Goal: Information Seeking & Learning: Learn about a topic

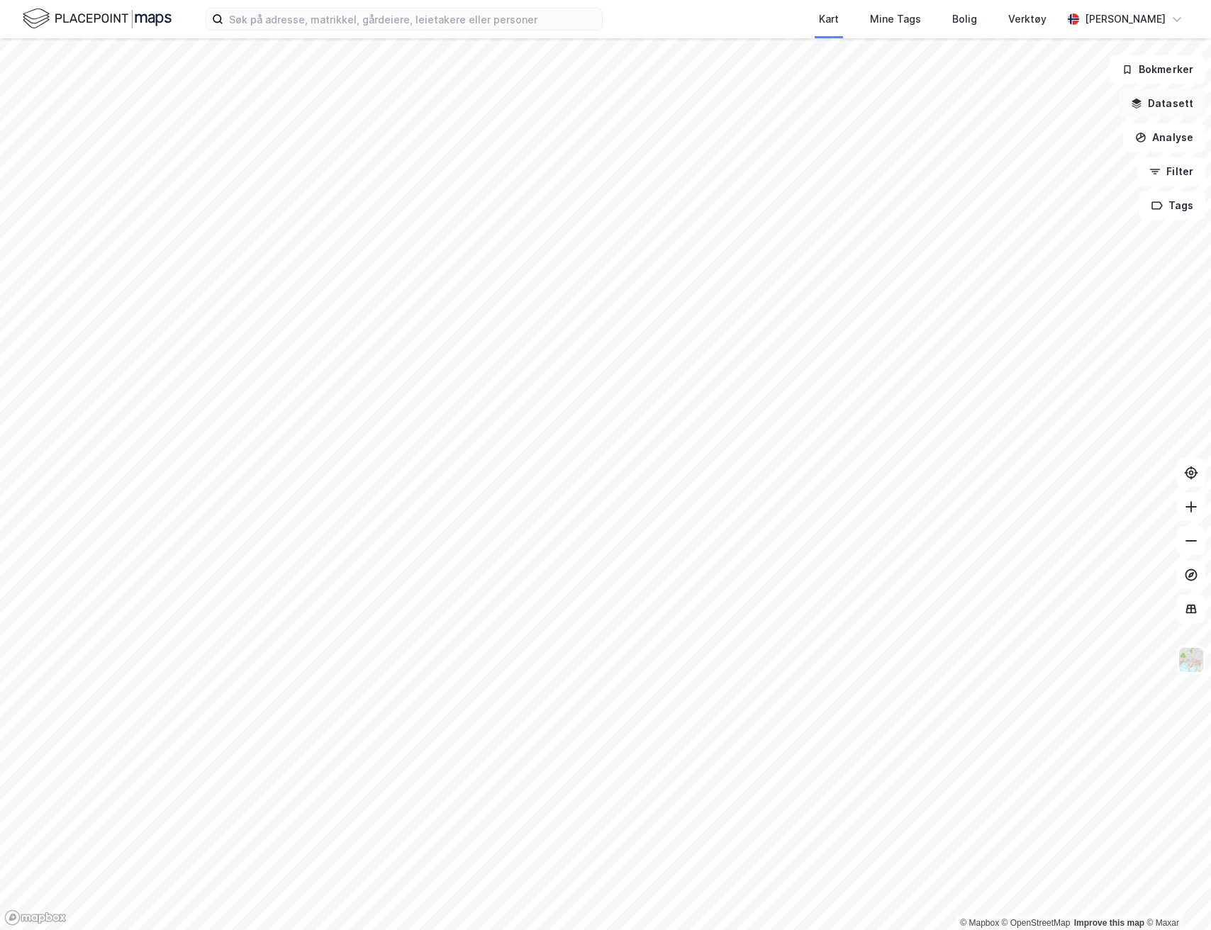
click at [1161, 106] on button "Datasett" at bounding box center [1162, 103] width 86 height 28
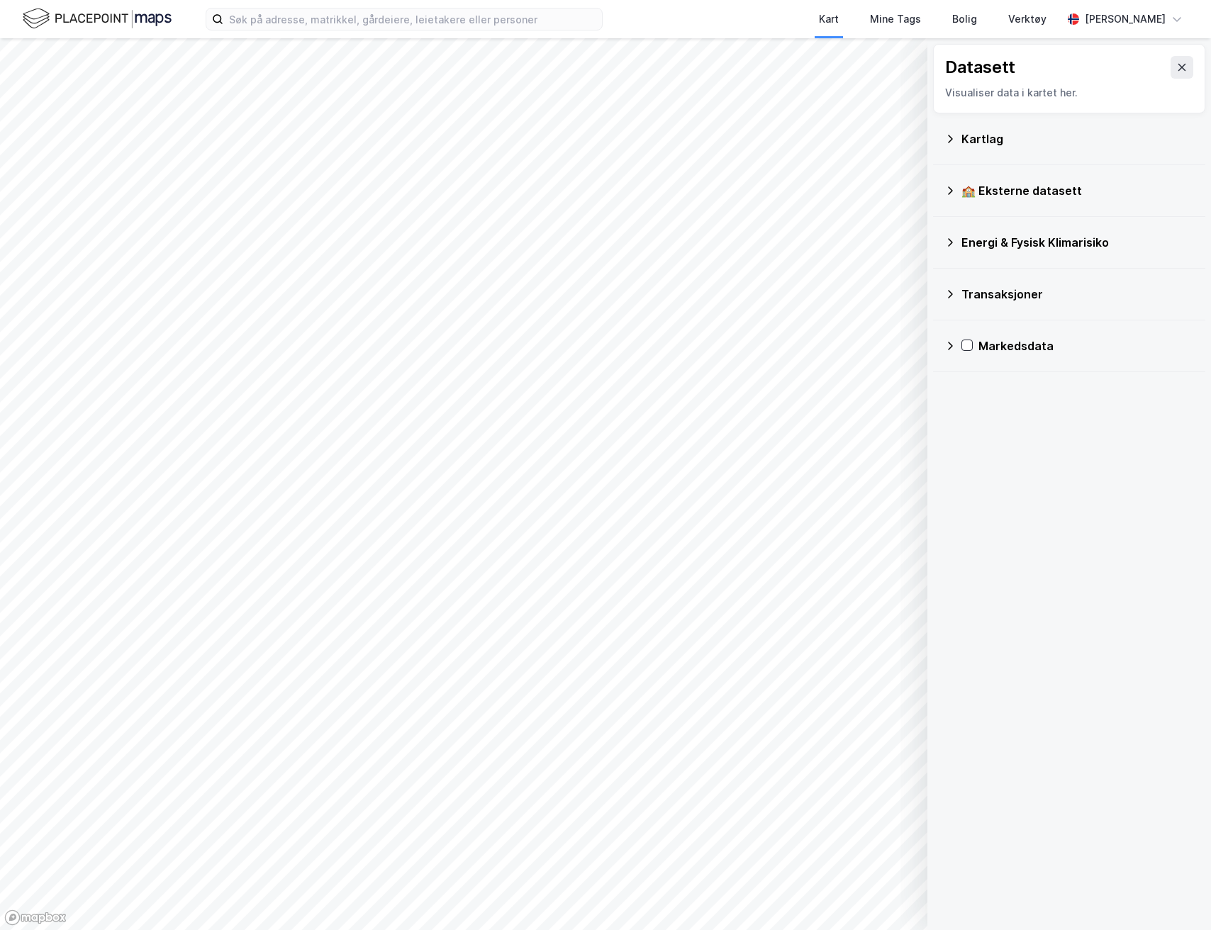
click at [1001, 234] on div "Energi & Fysisk Klimarisiko" at bounding box center [1077, 242] width 233 height 17
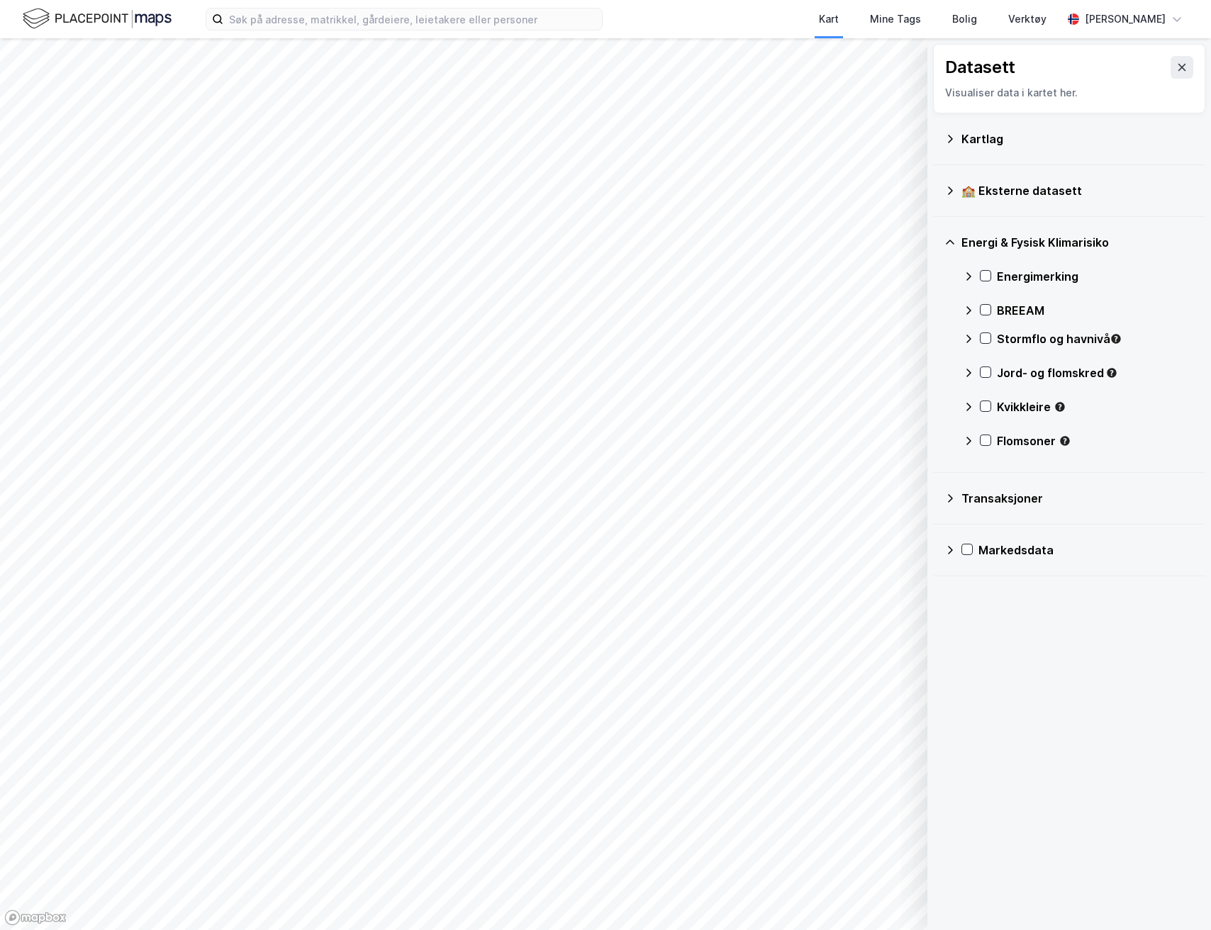
click at [955, 237] on icon at bounding box center [949, 242] width 11 height 11
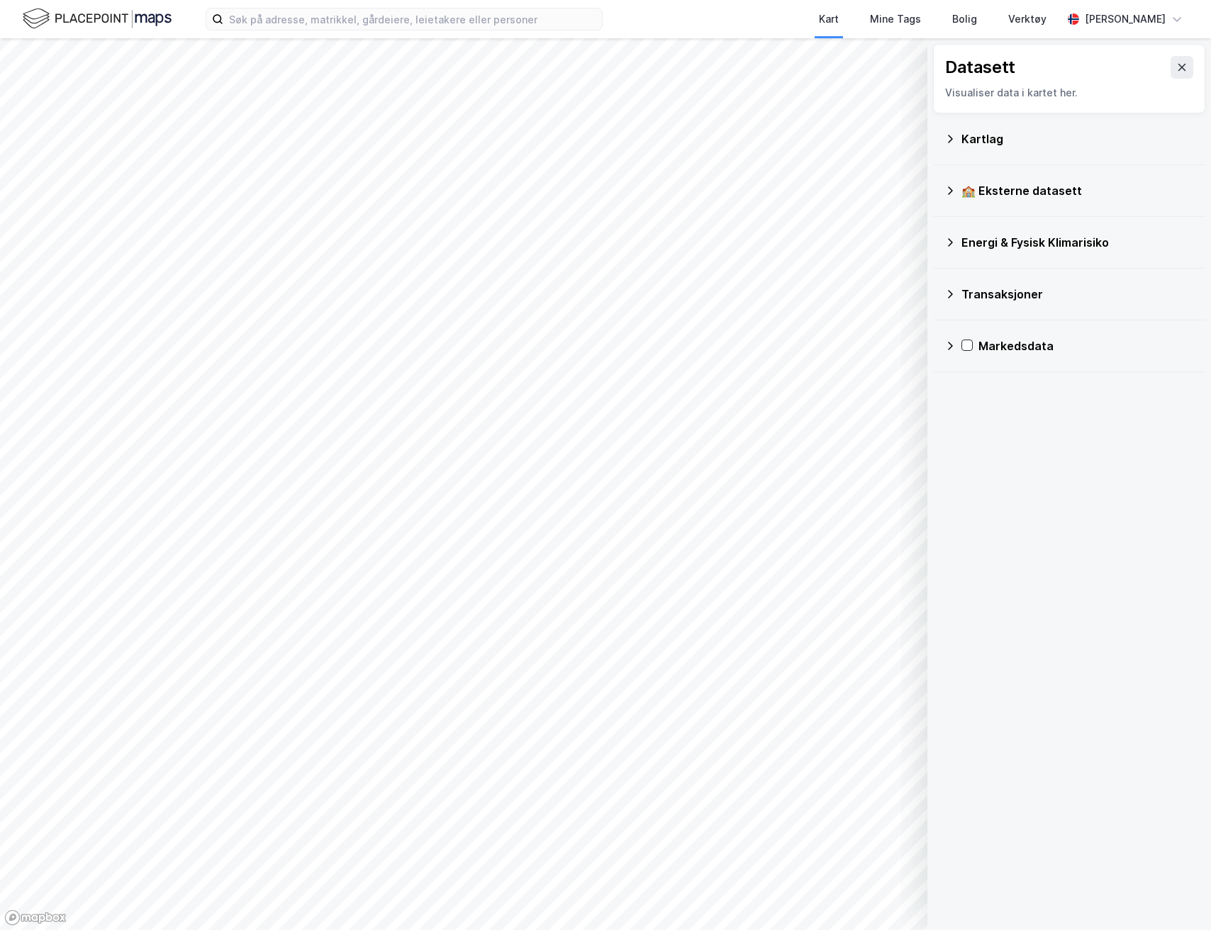
click at [947, 191] on icon at bounding box center [949, 190] width 11 height 11
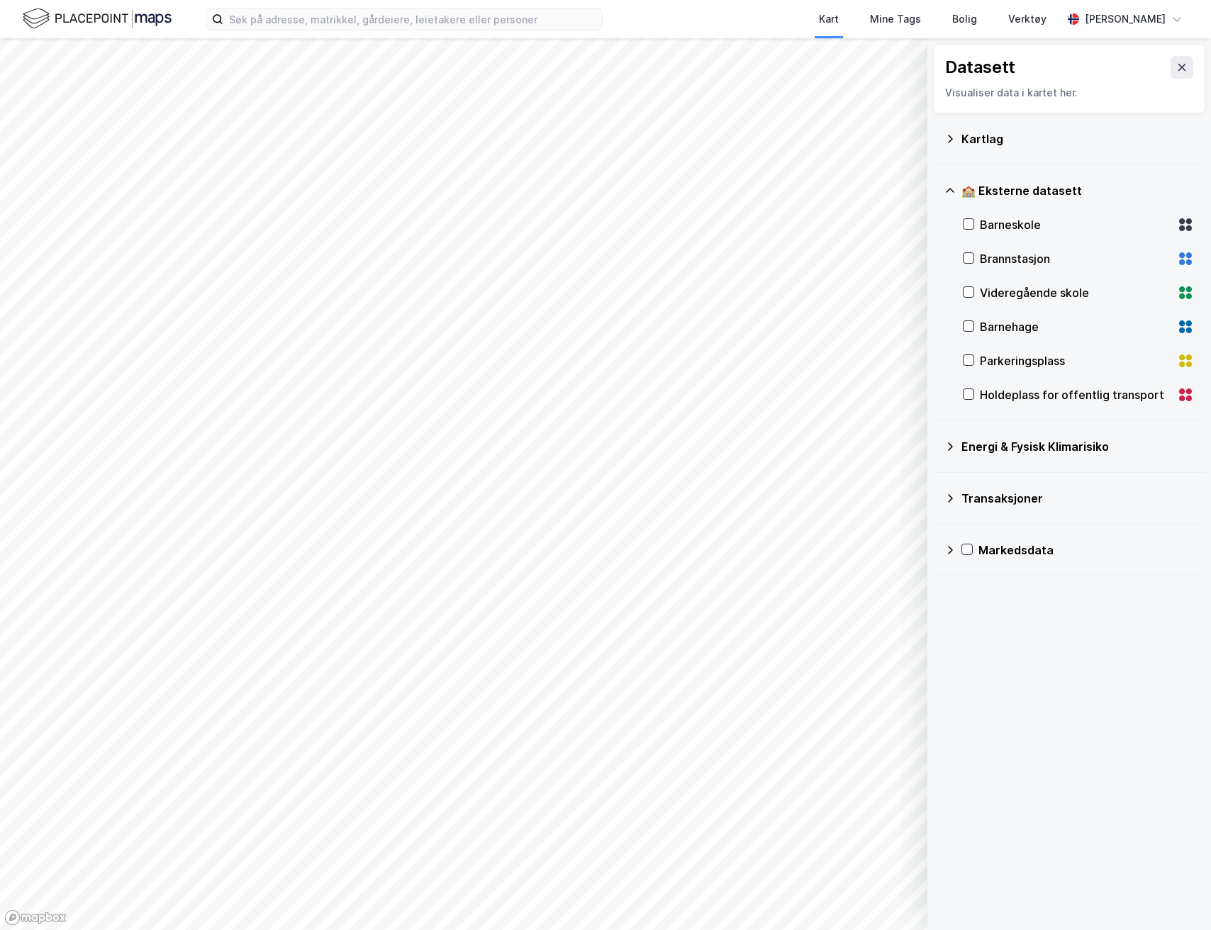
click at [949, 191] on icon at bounding box center [949, 190] width 11 height 11
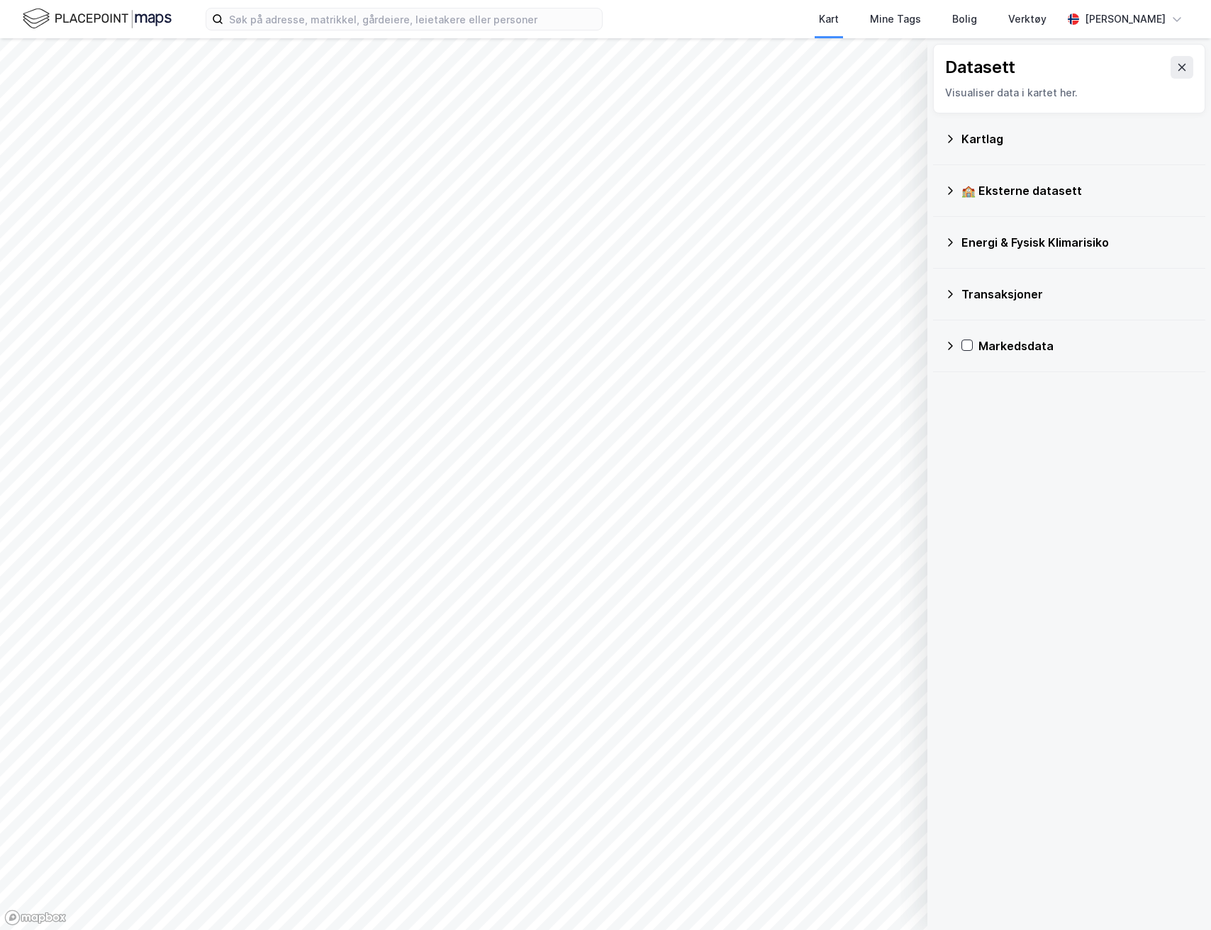
click at [951, 289] on icon at bounding box center [949, 294] width 11 height 11
drag, startPoint x: 953, startPoint y: 286, endPoint x: 961, endPoint y: 313, distance: 27.4
click at [953, 286] on div "Transaksjoner" at bounding box center [1069, 294] width 250 height 34
click at [953, 349] on icon at bounding box center [949, 345] width 11 height 11
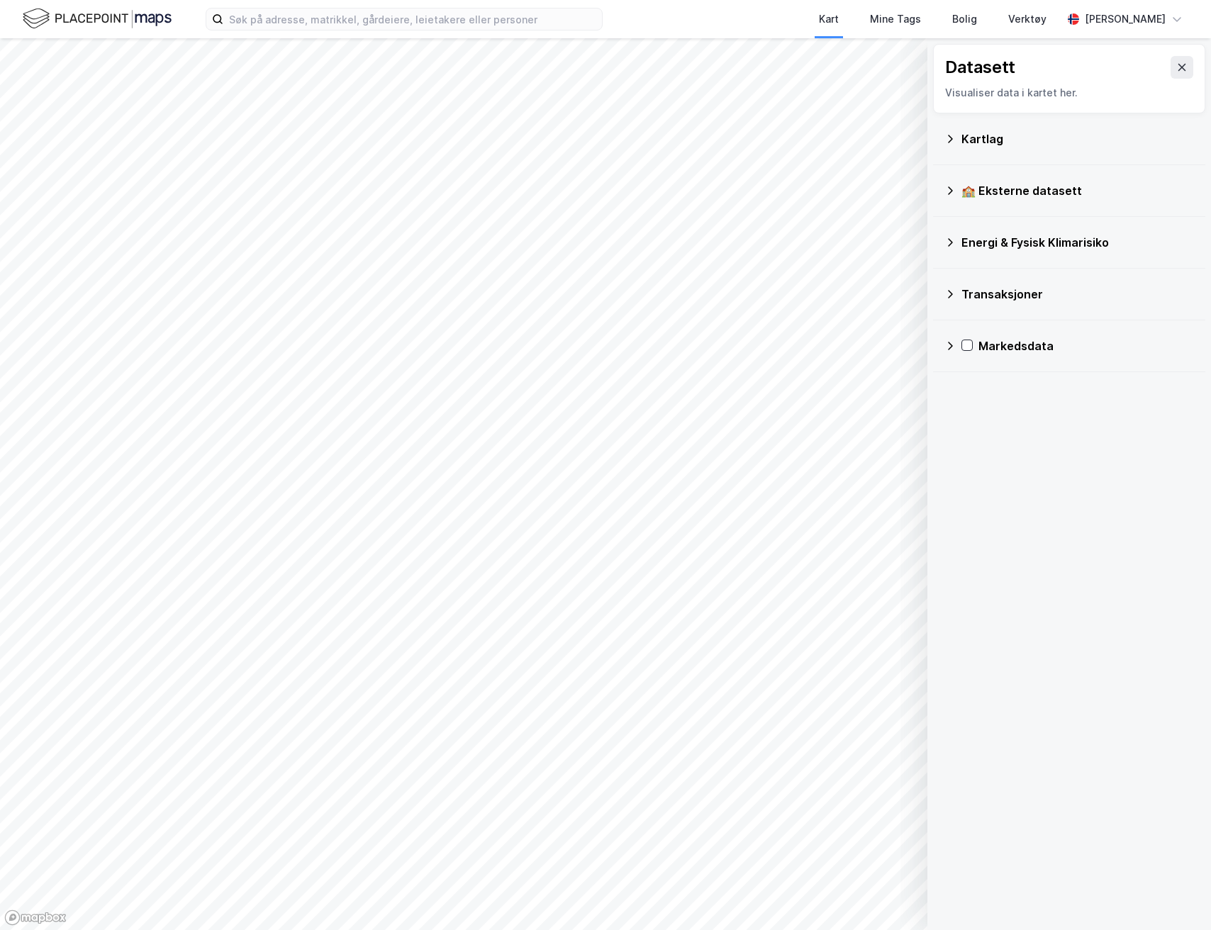
click at [959, 140] on div "Kartlag" at bounding box center [1069, 139] width 250 height 34
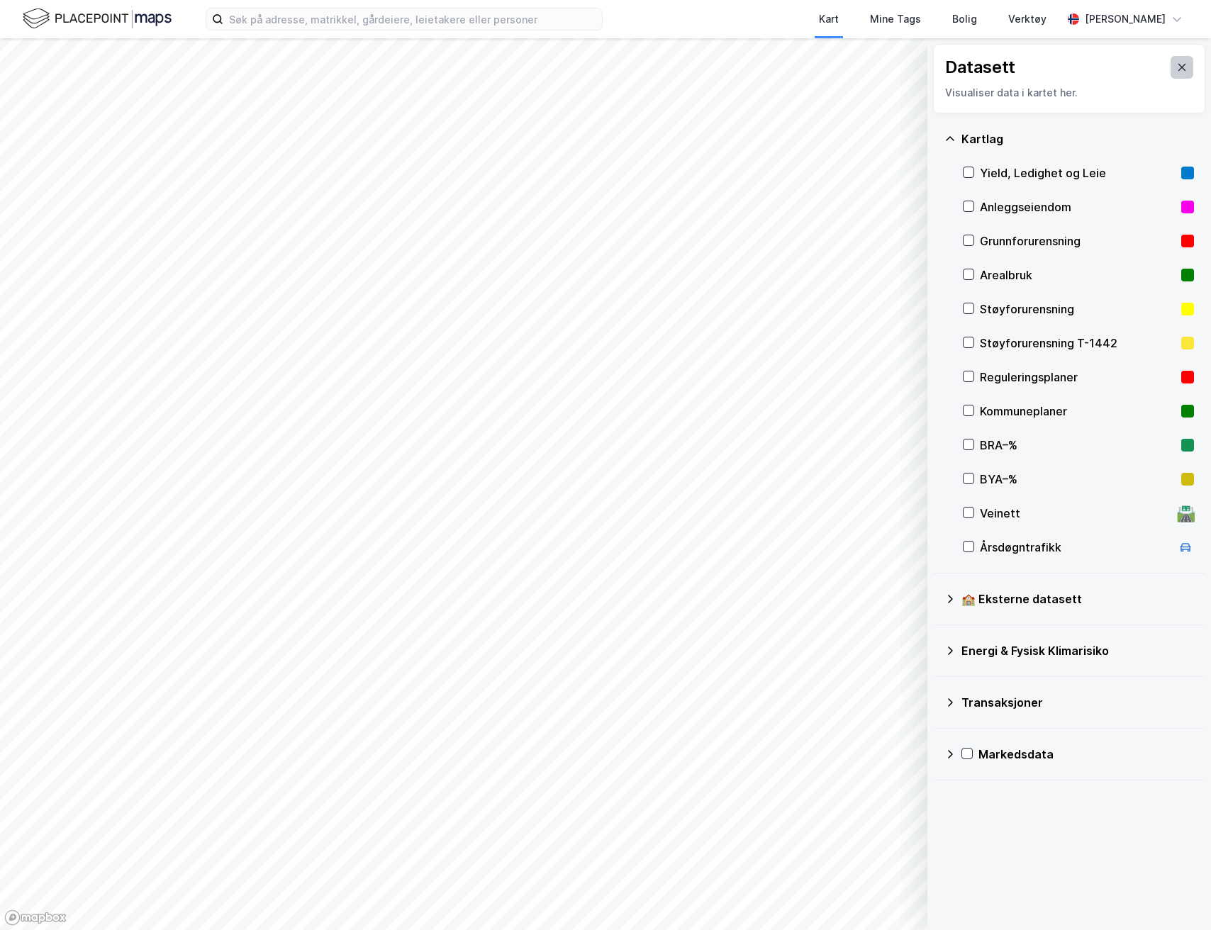
click at [1176, 65] on icon at bounding box center [1181, 67] width 11 height 11
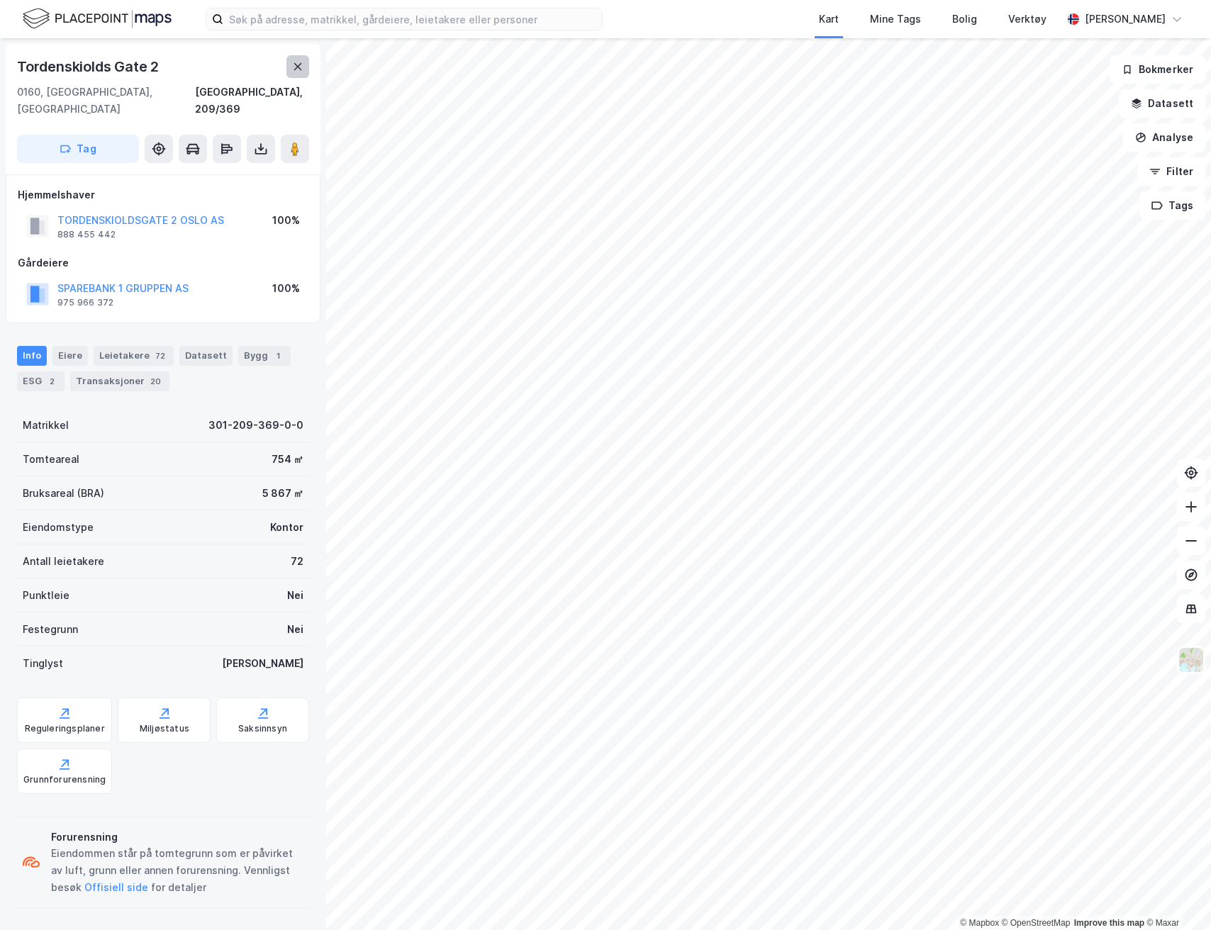
click at [300, 65] on icon at bounding box center [298, 66] width 8 height 7
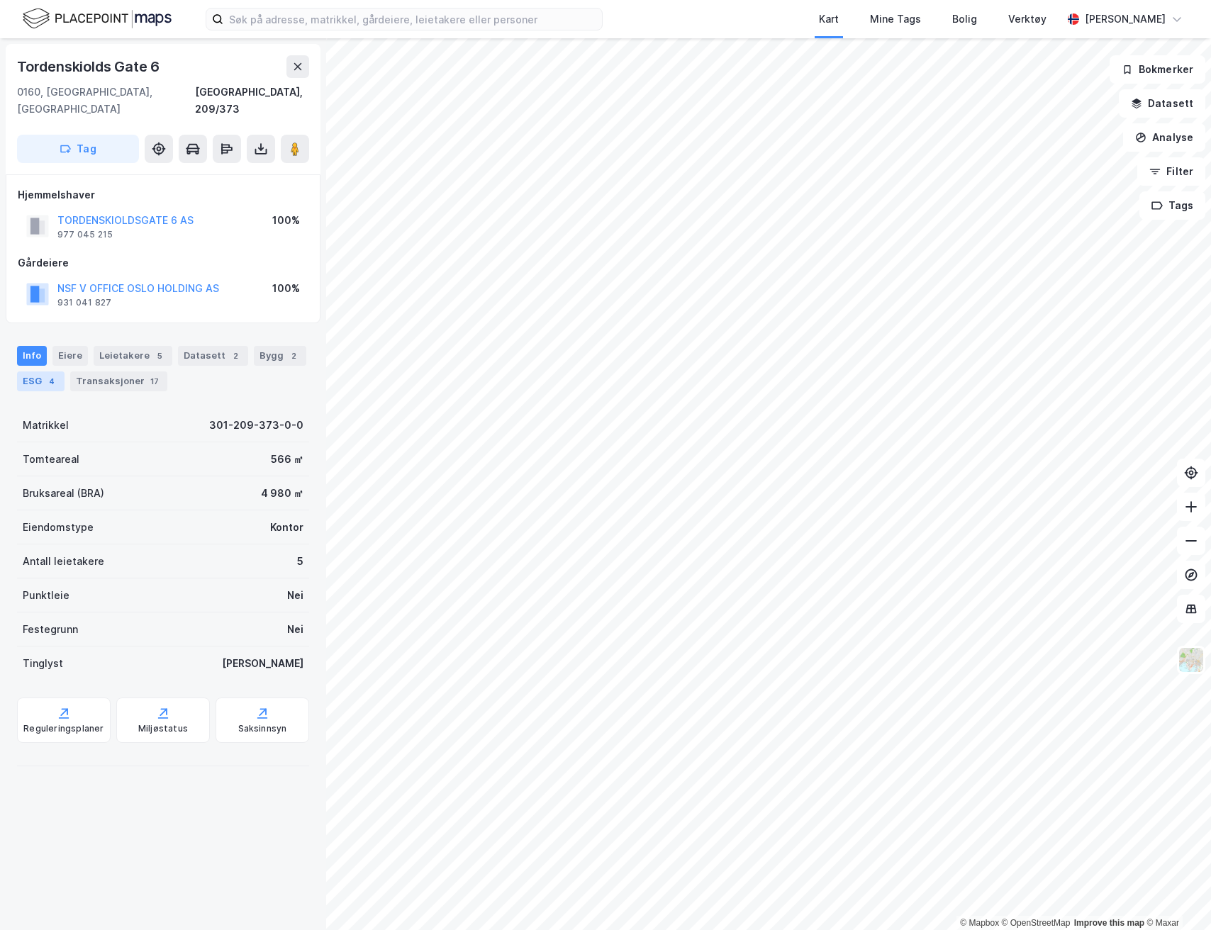
click at [41, 371] on div "ESG 4" at bounding box center [40, 381] width 47 height 20
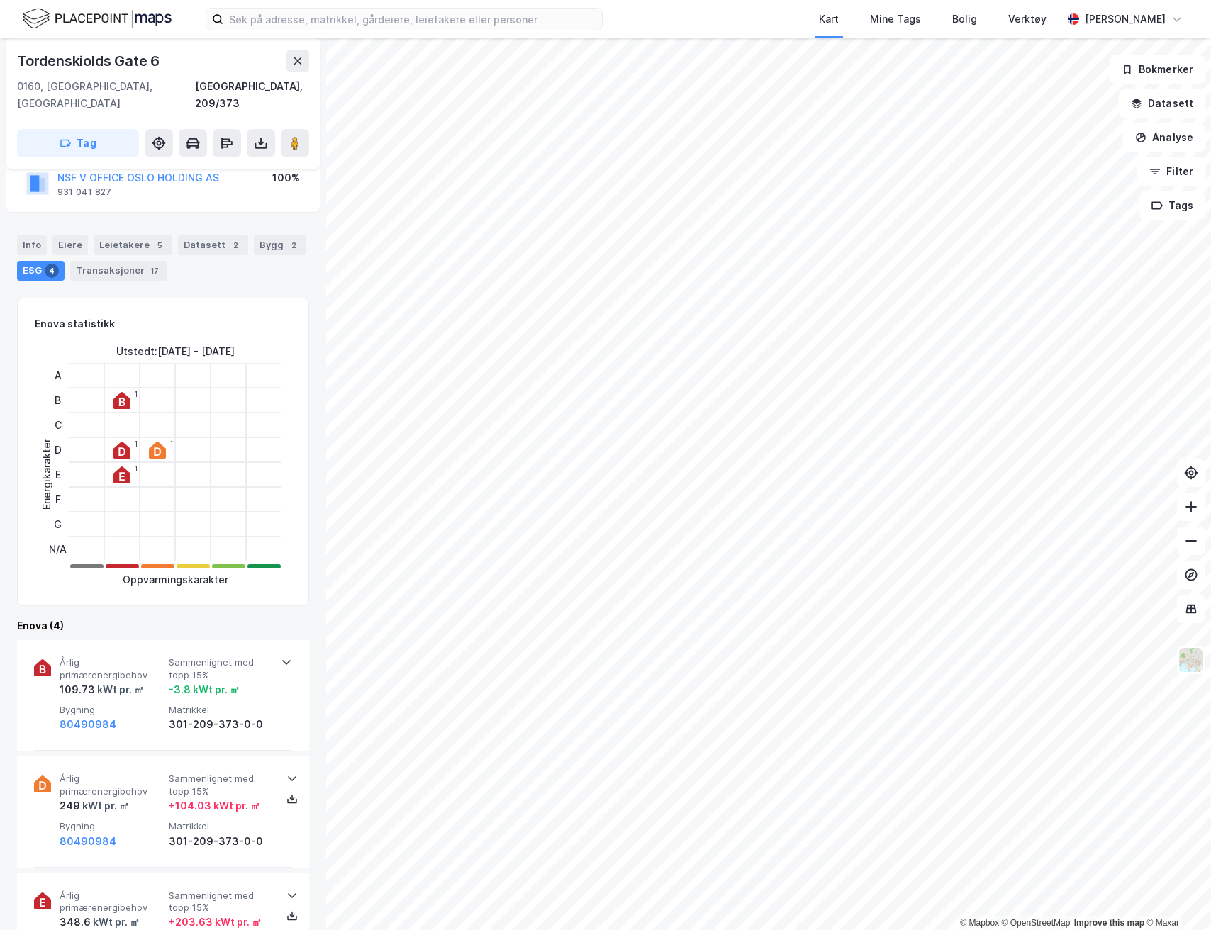
scroll to position [165, 0]
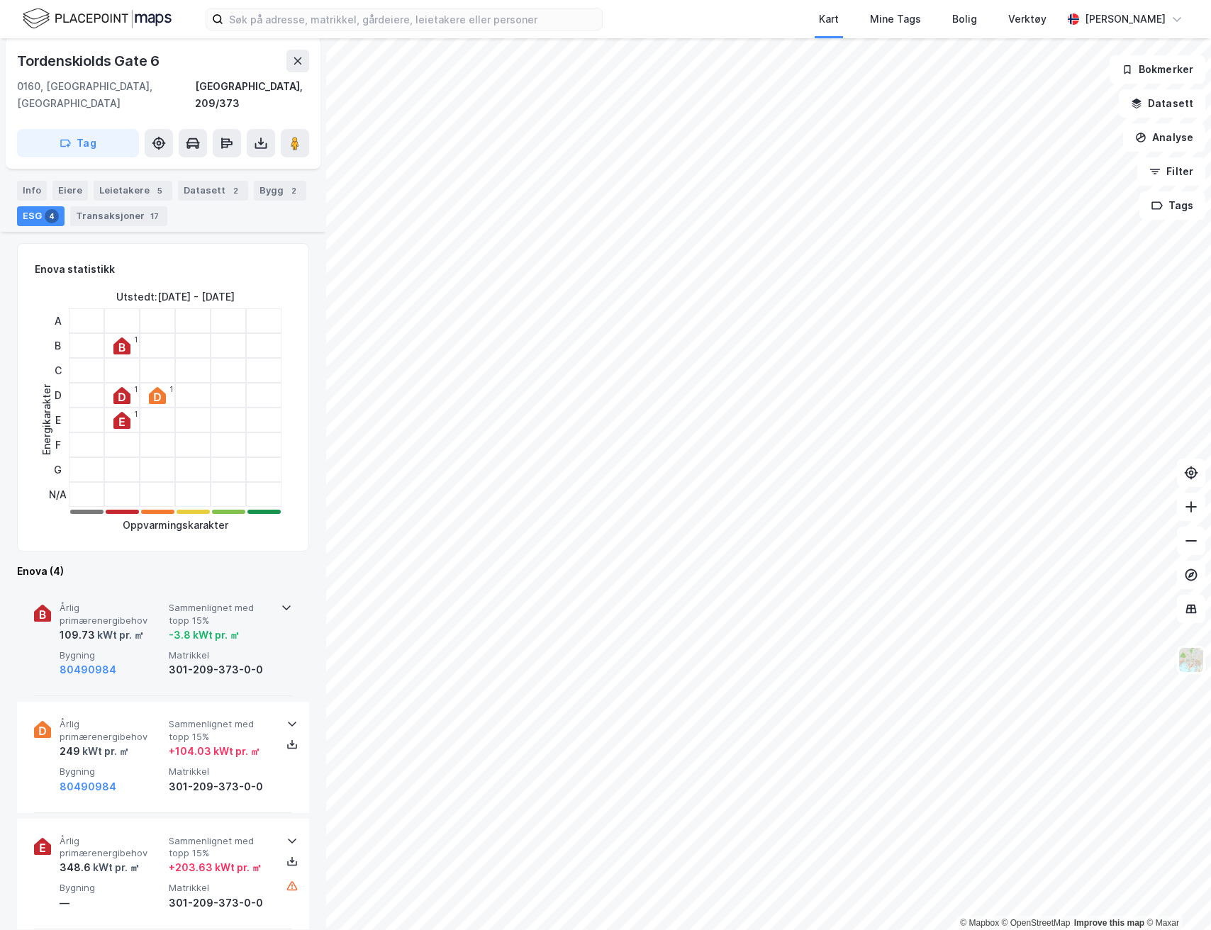
click at [288, 590] on div "Årlig primærenergibehov 109.73 kWt pr. ㎡ Sammenlignet med topp 15% -3.8 kWt pr.…" at bounding box center [163, 641] width 292 height 111
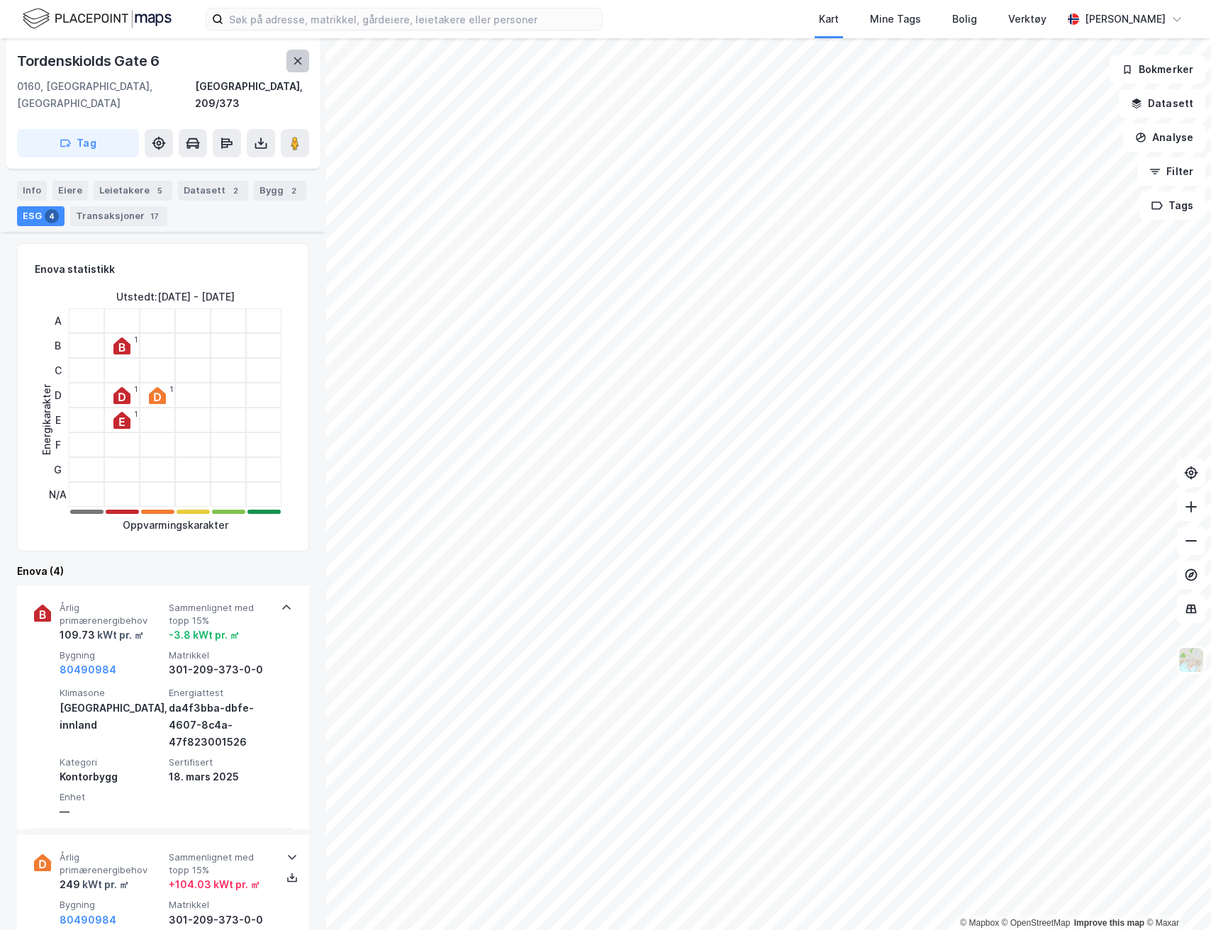
click at [296, 64] on icon at bounding box center [297, 60] width 11 height 11
